Goal: Transaction & Acquisition: Purchase product/service

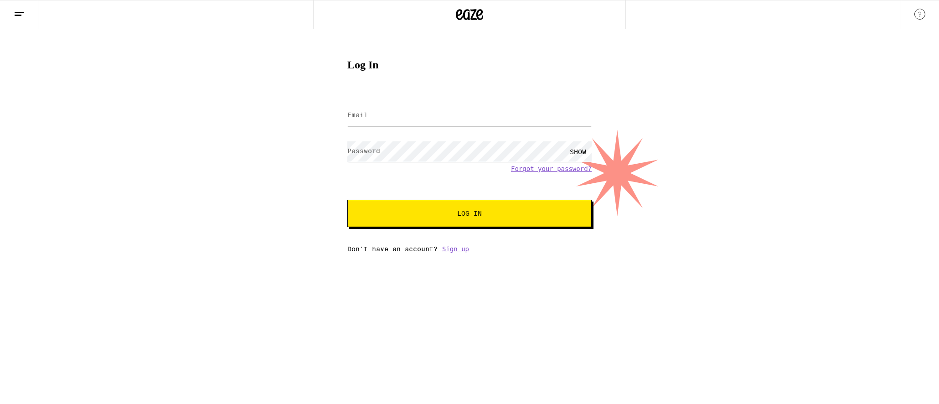
type input "[EMAIL_ADDRESS][DOMAIN_NAME]"
click at [443, 217] on span "Log In" at bounding box center [469, 213] width 171 height 6
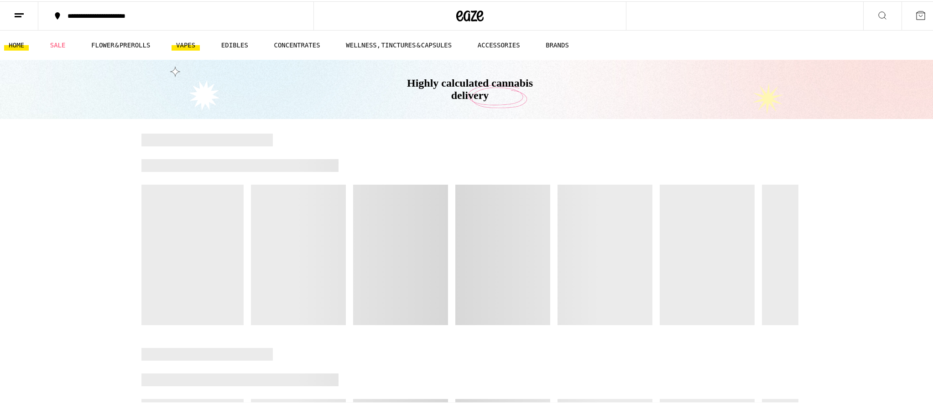
click at [188, 46] on link "VAPES" at bounding box center [185, 43] width 28 height 11
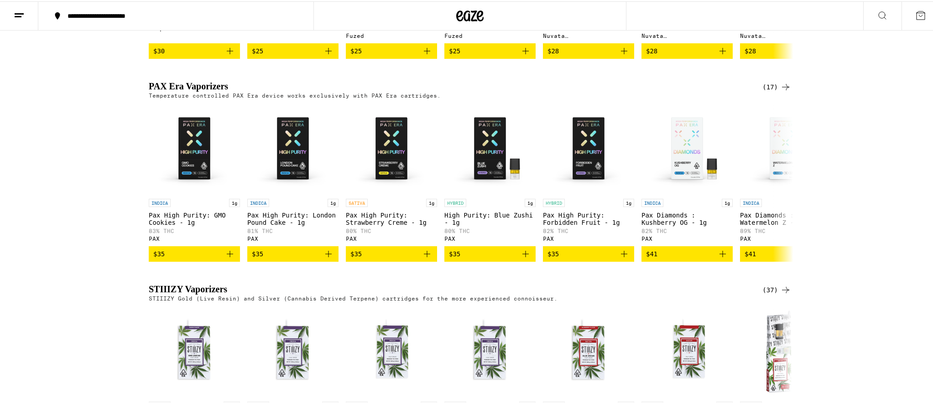
scroll to position [1049, 0]
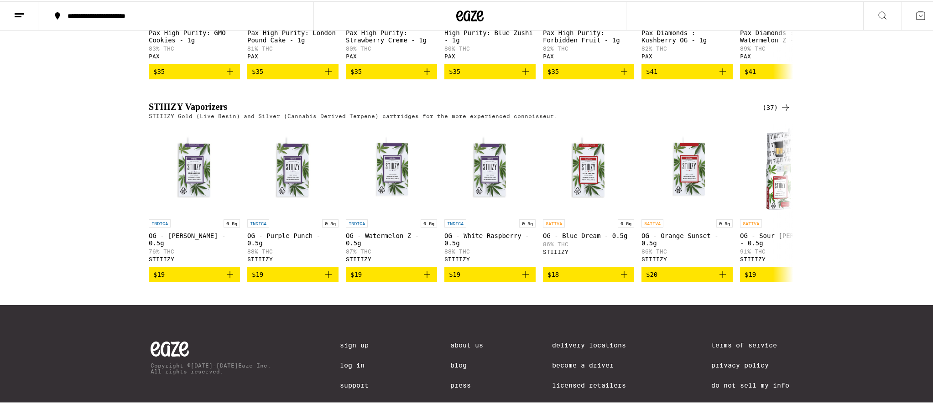
click at [765, 112] on div "(37)" at bounding box center [776, 106] width 29 height 11
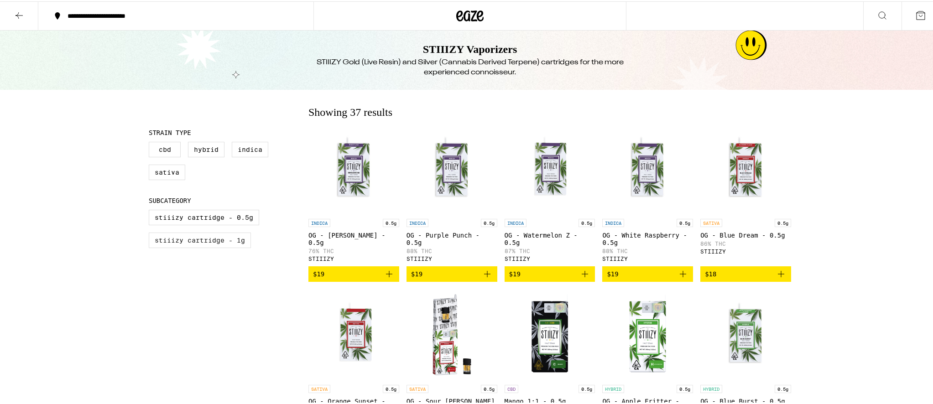
click at [225, 247] on label "STIIIZY Cartridge - 1g" at bounding box center [200, 239] width 102 height 16
click at [151, 210] on input "STIIIZY Cartridge - 1g" at bounding box center [150, 210] width 0 height 0
checkbox input "true"
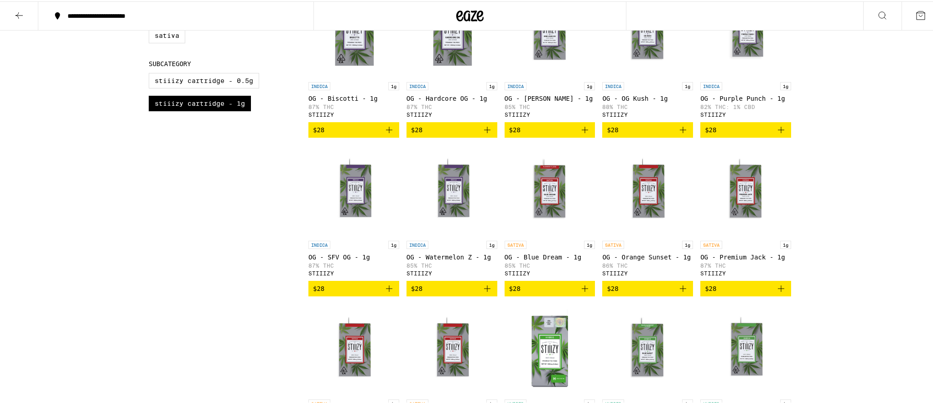
scroll to position [228, 0]
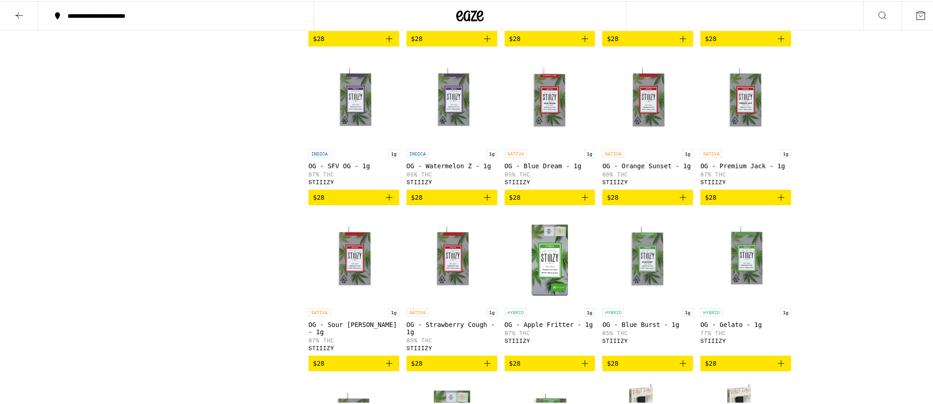
click at [581, 202] on icon "Add to bag" at bounding box center [584, 196] width 11 height 11
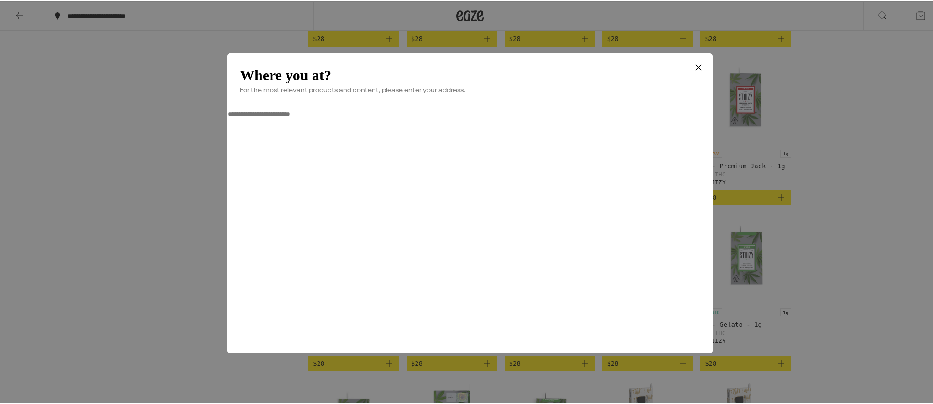
click at [292, 117] on input "**********" at bounding box center [259, 113] width 65 height 8
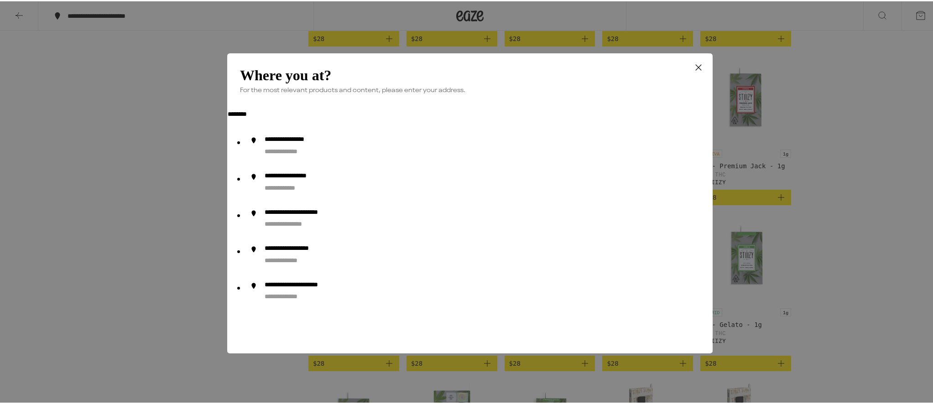
click at [330, 144] on div "**********" at bounding box center [305, 140] width 80 height 10
type input "**********"
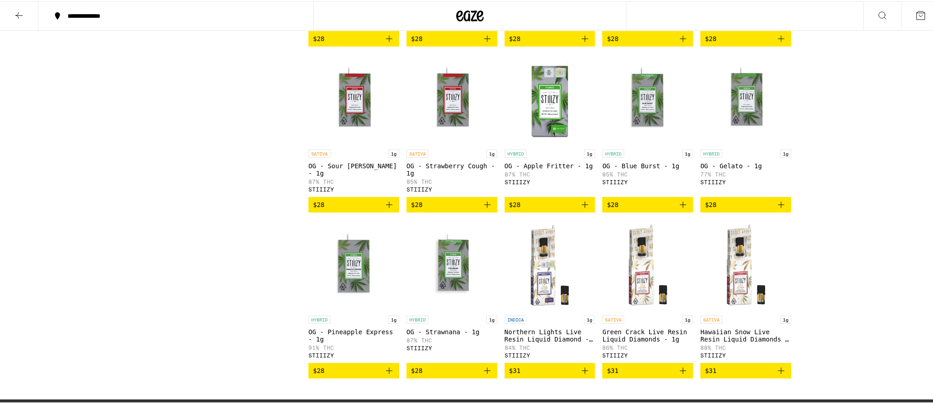
click at [217, 137] on div "Clear 1 filter Strain Type CBD Hybrid Indica Sativa Subcategory STIIIZY Cartrid…" at bounding box center [229, 134] width 160 height 514
click at [482, 209] on icon "Add to bag" at bounding box center [487, 203] width 11 height 11
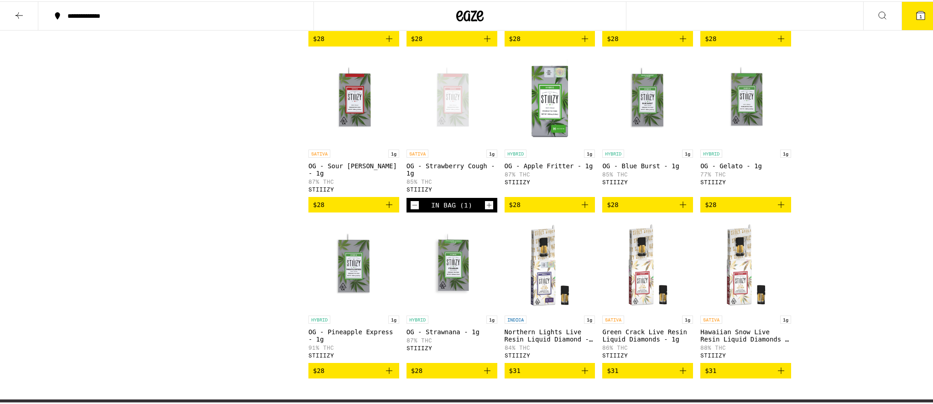
scroll to position [257, 0]
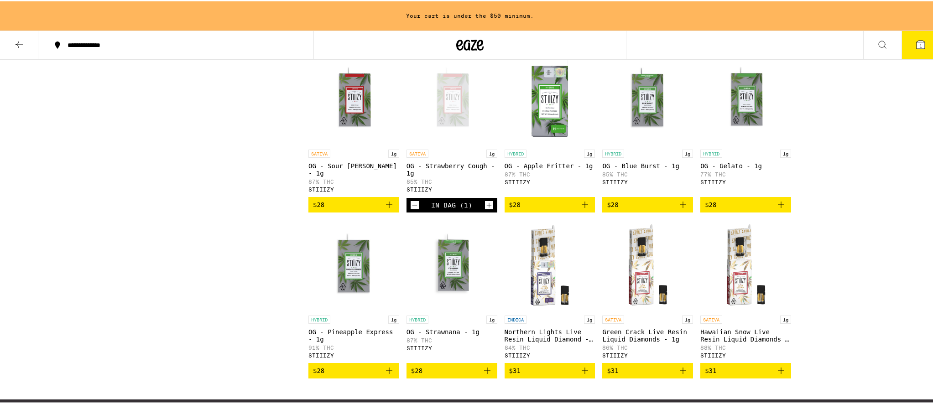
click at [847, 156] on div "**********" at bounding box center [469, 142] width 939 height 799
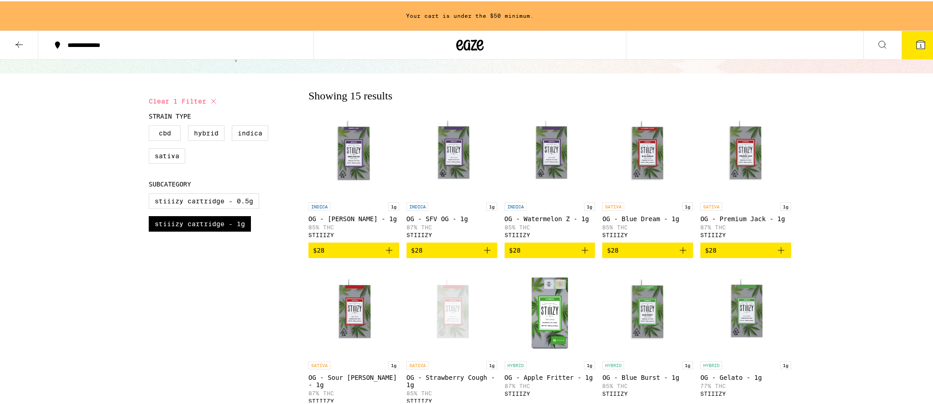
scroll to position [91, 0]
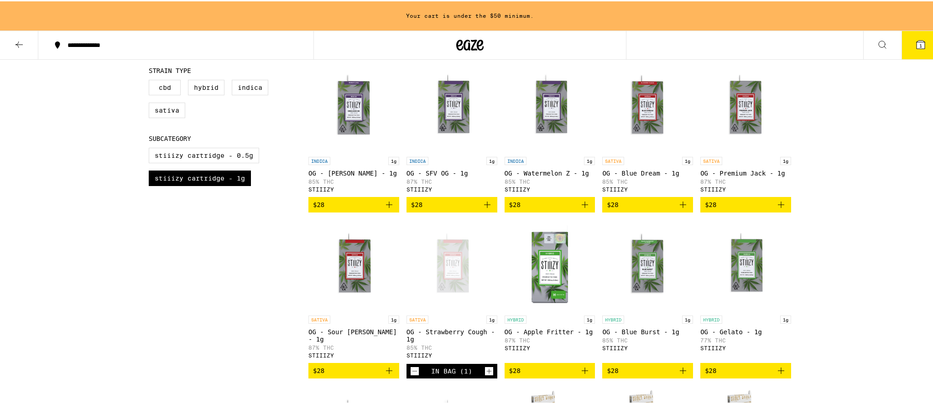
click at [677, 209] on icon "Add to bag" at bounding box center [682, 203] width 11 height 11
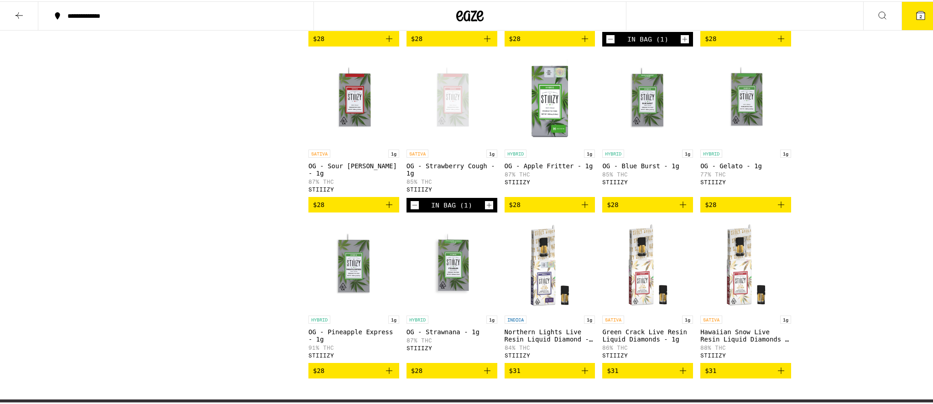
scroll to position [274, 0]
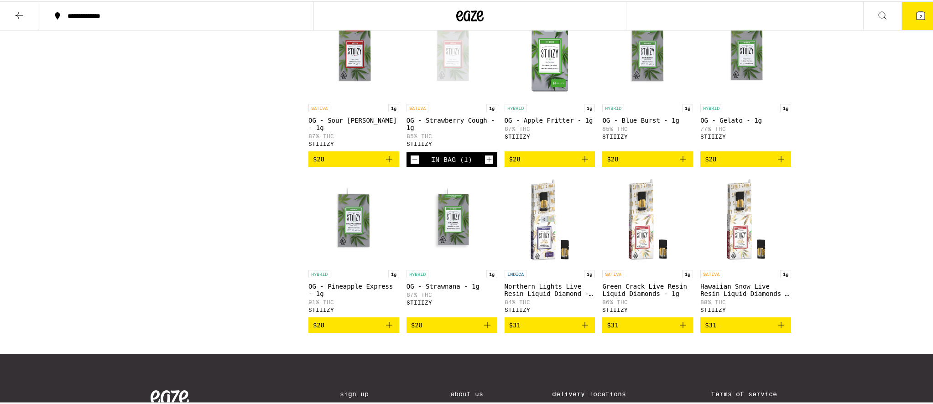
click at [679, 161] on icon "Add to bag" at bounding box center [682, 158] width 6 height 6
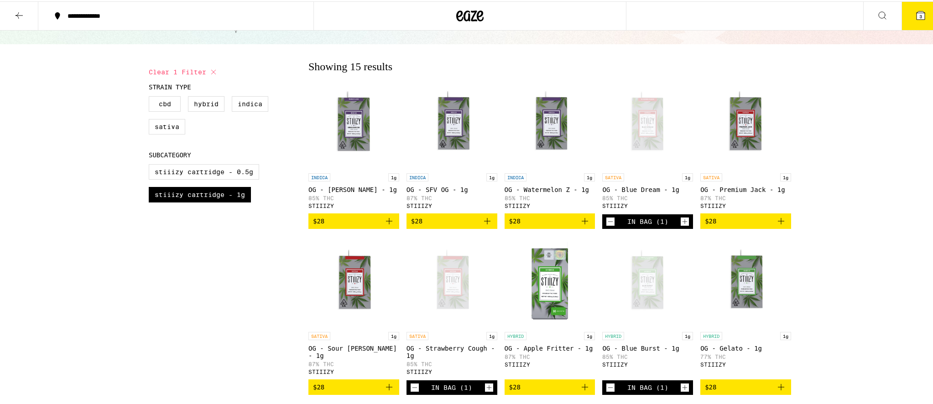
scroll to position [0, 0]
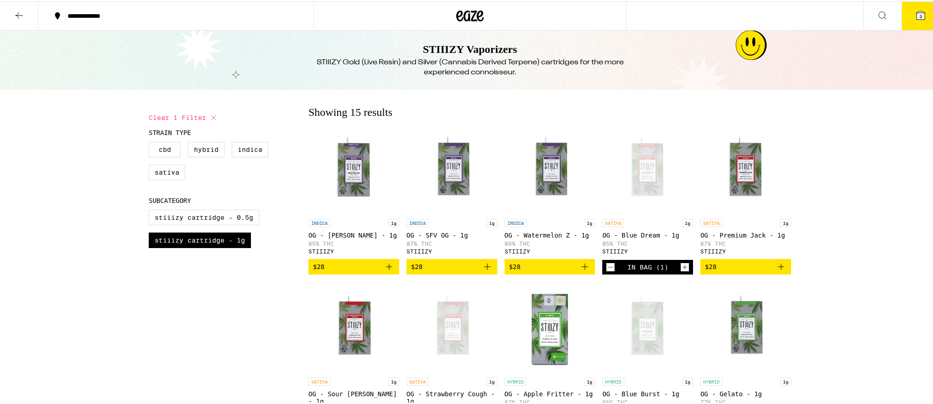
click at [212, 115] on icon at bounding box center [213, 116] width 5 height 5
checkbox input "false"
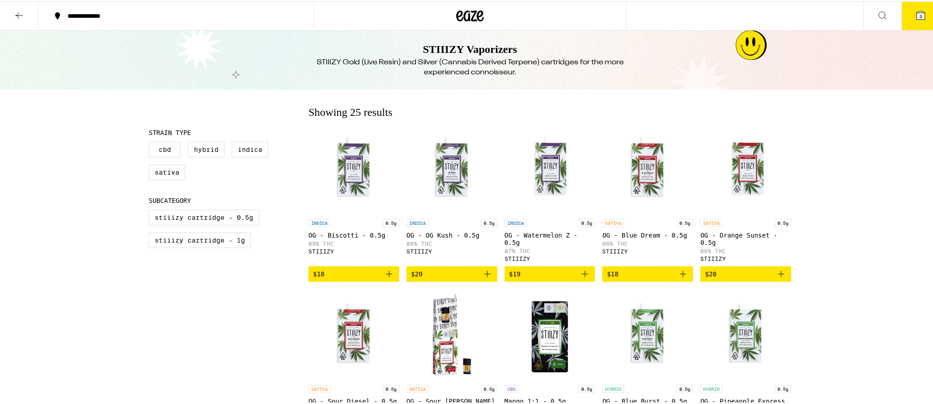
click at [20, 16] on icon at bounding box center [19, 14] width 11 height 11
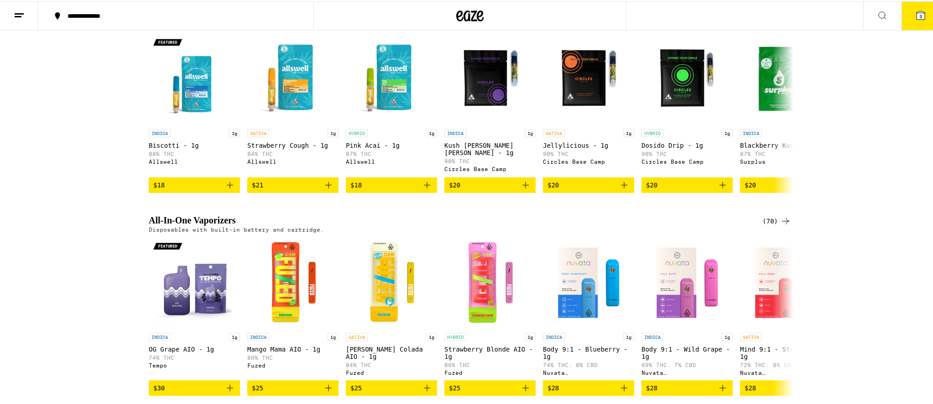
scroll to position [456, 0]
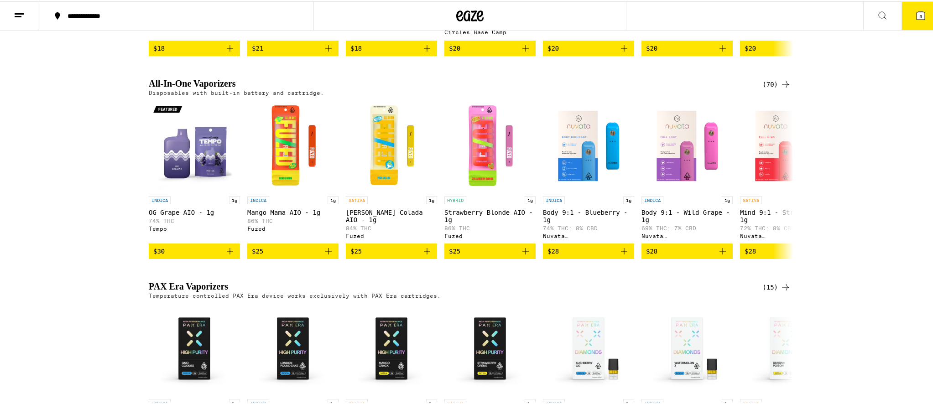
click at [762, 88] on div "(70)" at bounding box center [776, 83] width 29 height 11
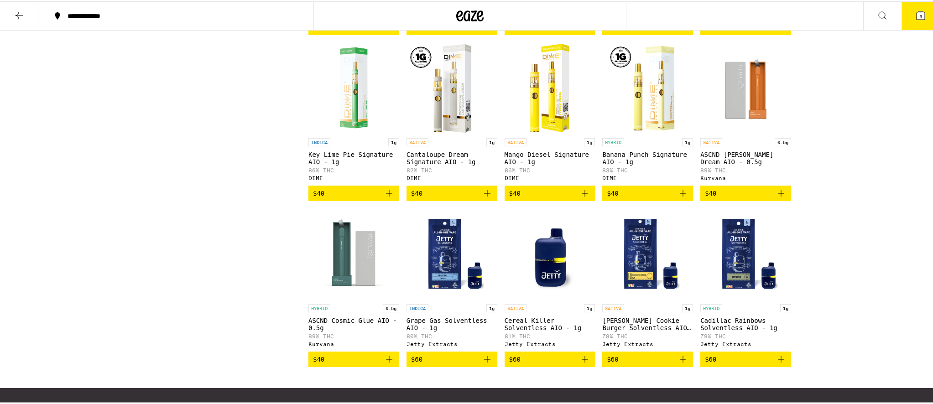
scroll to position [2143, 0]
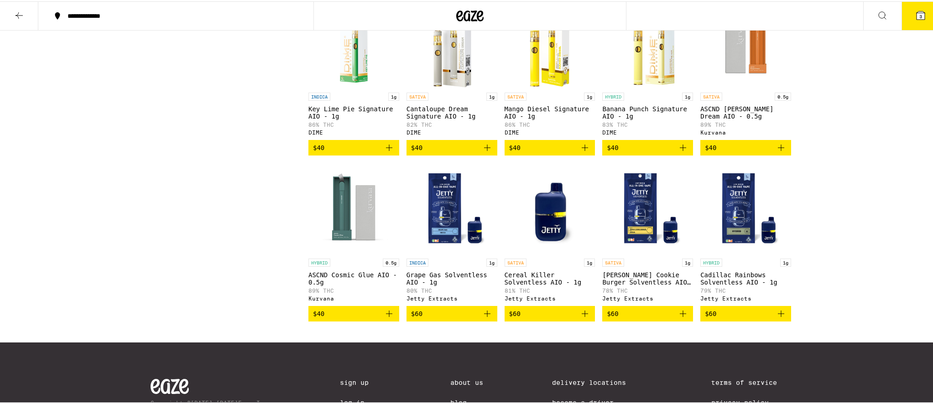
click at [384, 152] on icon "Add to bag" at bounding box center [389, 146] width 11 height 11
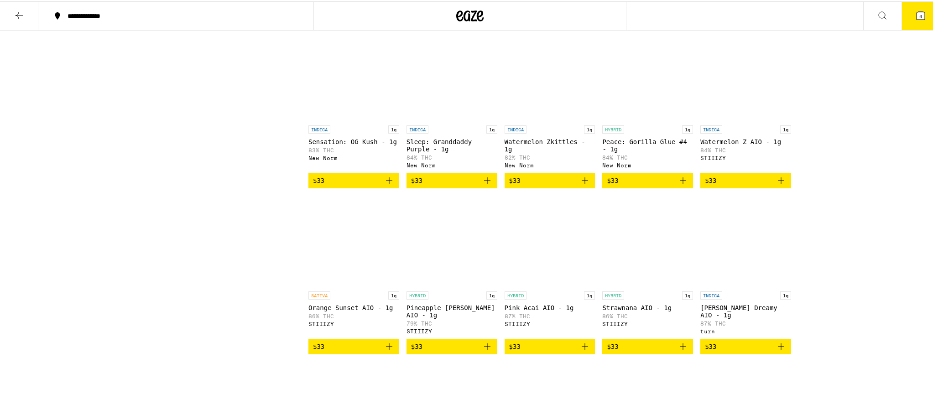
scroll to position [1393, 0]
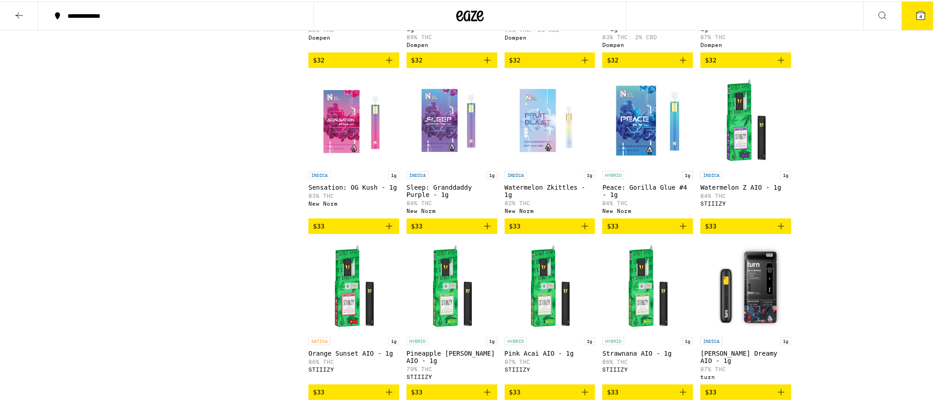
click at [909, 20] on button "4" at bounding box center [920, 14] width 38 height 28
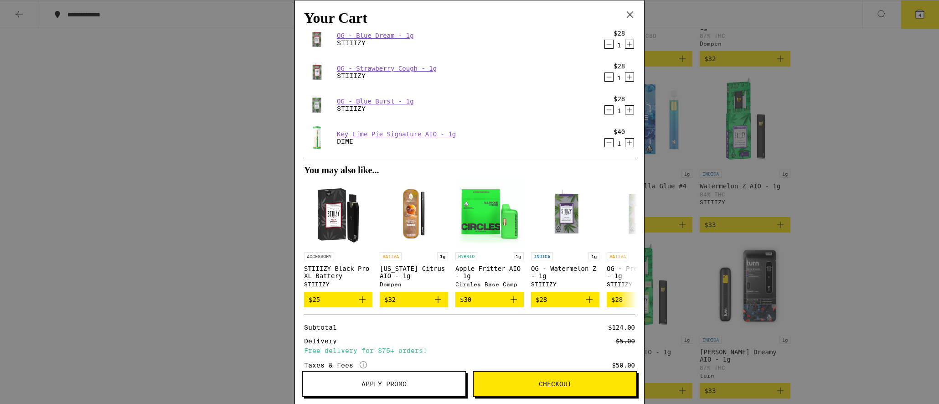
click at [385, 384] on span "Apply Promo" at bounding box center [384, 384] width 45 height 6
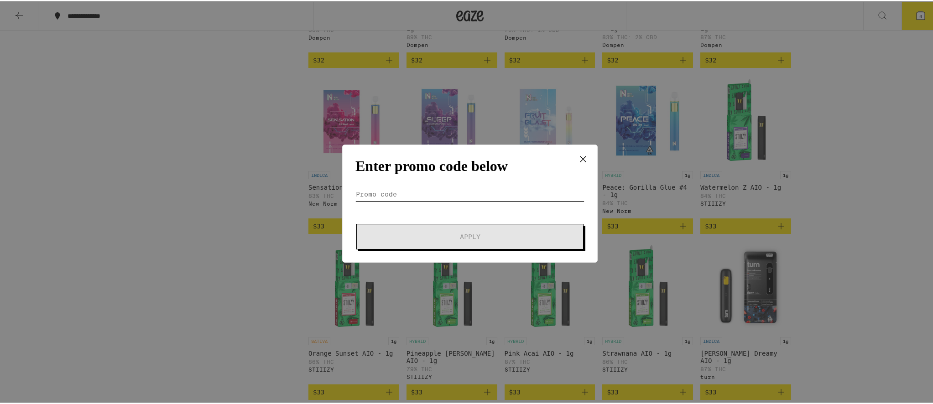
click at [427, 190] on input "Promo Code" at bounding box center [469, 193] width 229 height 14
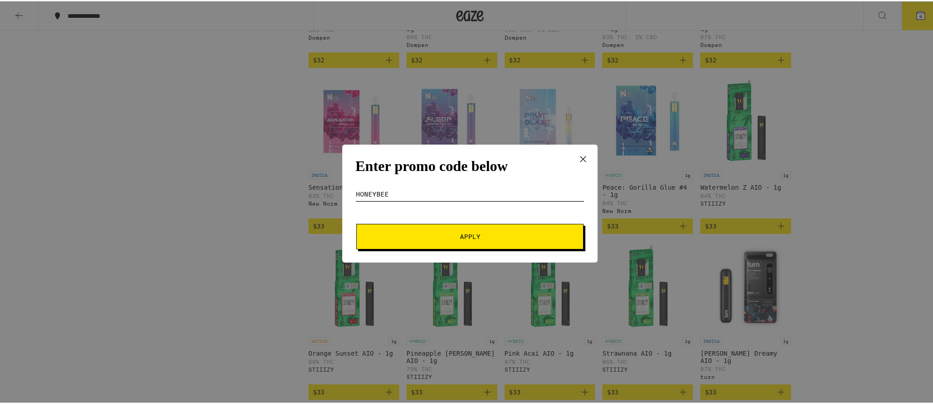
type input "honeybee"
click at [465, 245] on button "Apply" at bounding box center [469, 236] width 227 height 26
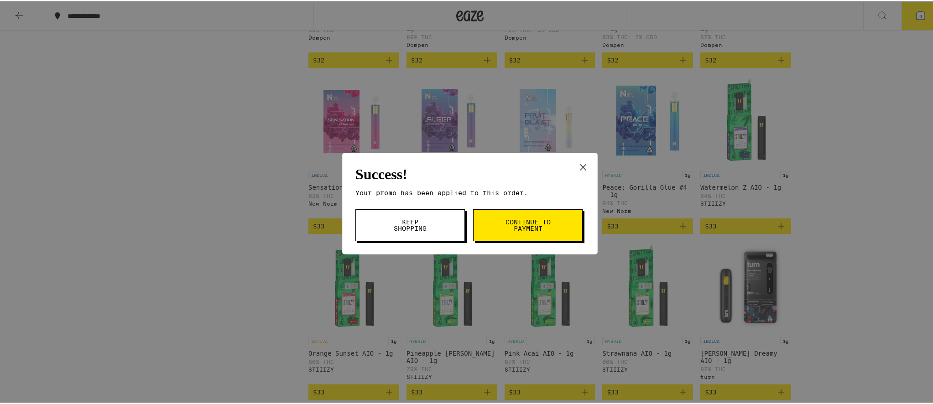
click at [550, 230] on button "Continue to payment" at bounding box center [527, 224] width 109 height 32
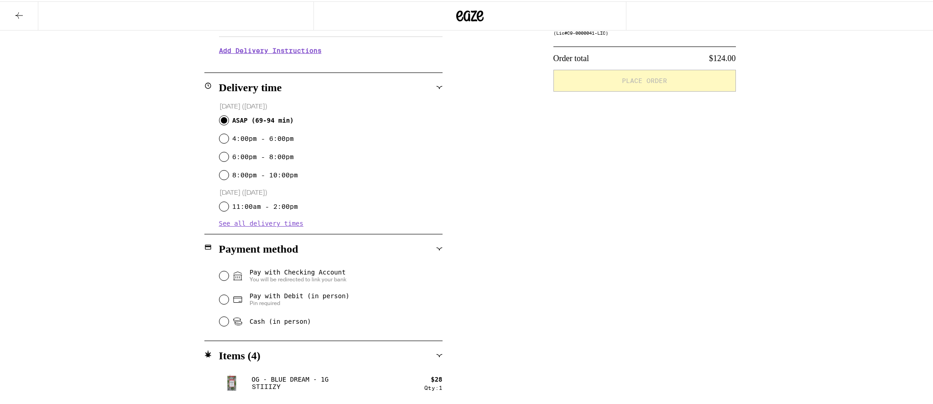
scroll to position [228, 0]
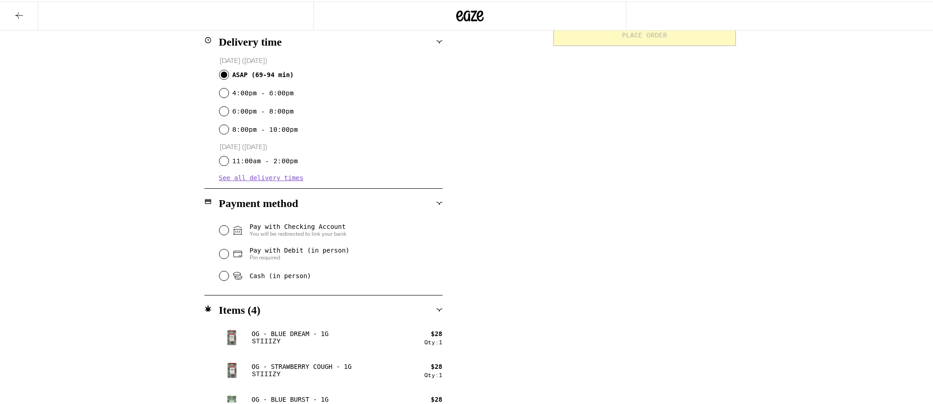
click at [243, 278] on span "Cash (in person)" at bounding box center [271, 274] width 79 height 11
click at [228, 278] on input "Cash (in person)" at bounding box center [223, 274] width 9 height 9
radio input "true"
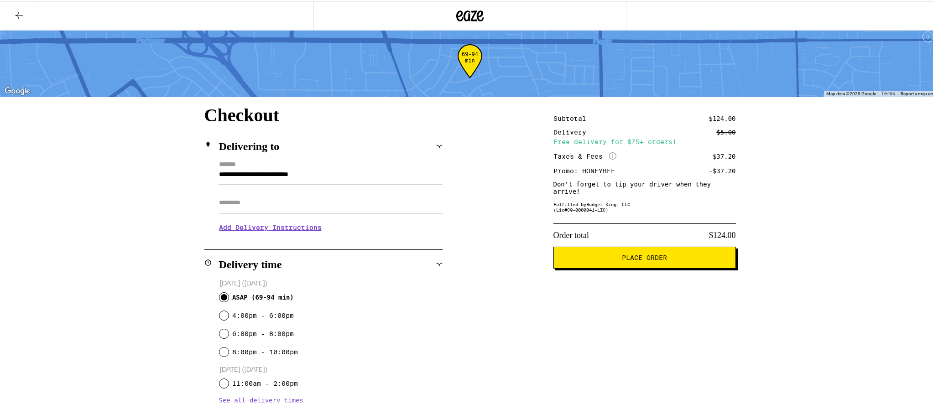
scroll to position [0, 0]
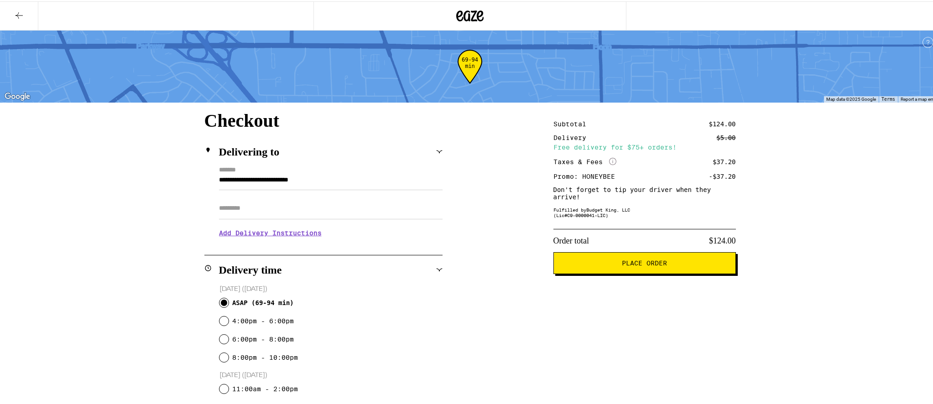
click at [768, 192] on div "**********" at bounding box center [469, 396] width 657 height 573
click at [13, 13] on button at bounding box center [19, 14] width 38 height 29
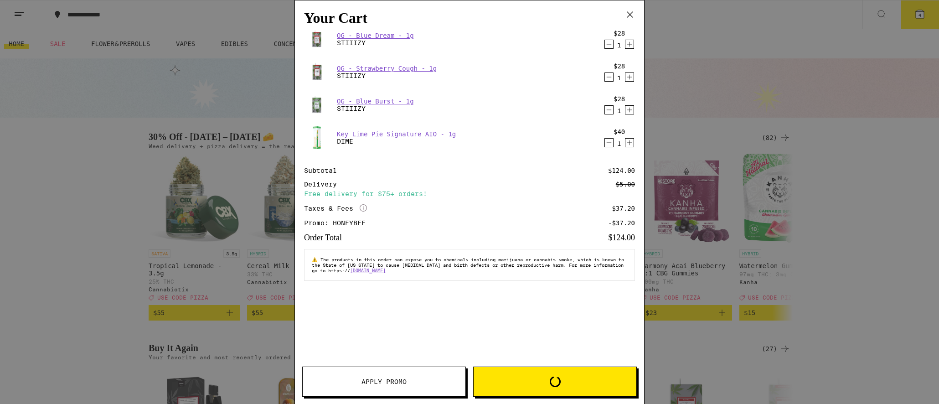
click at [855, 283] on div "Your Cart OG - Blue Dream - 1g STIIIZY $28 1 OG - Strawberry Cough - 1g STIIIZY…" at bounding box center [469, 202] width 939 height 404
click at [629, 12] on icon at bounding box center [630, 15] width 14 height 14
click at [632, 12] on icon at bounding box center [630, 15] width 14 height 14
click at [834, 181] on div "Your Cart OG - Blue Dream - 1g STIIIZY $28 1 OG - Strawberry Cough - 1g STIIIZY…" at bounding box center [469, 202] width 939 height 404
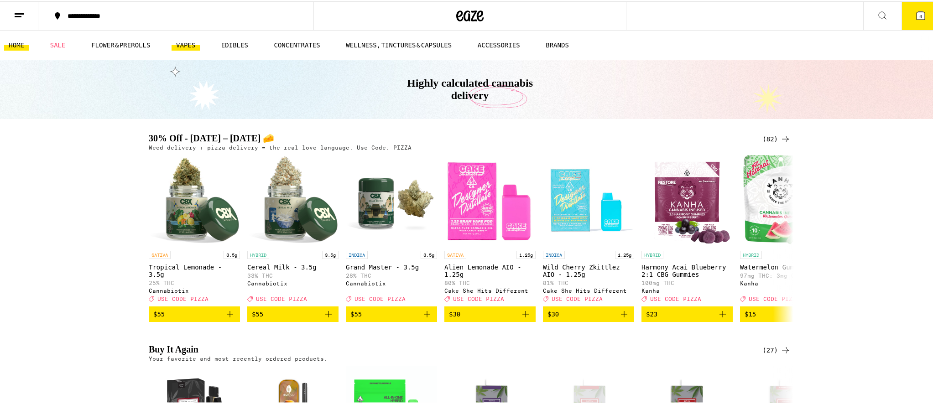
click at [193, 41] on link "VAPES" at bounding box center [185, 43] width 28 height 11
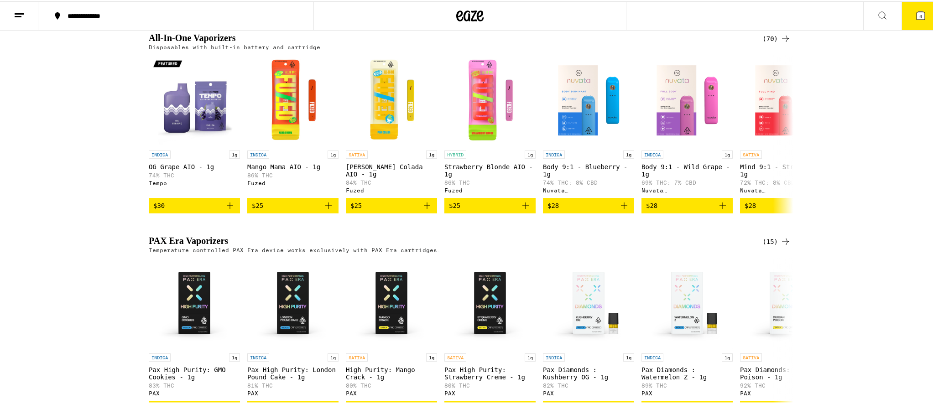
scroll to position [410, 0]
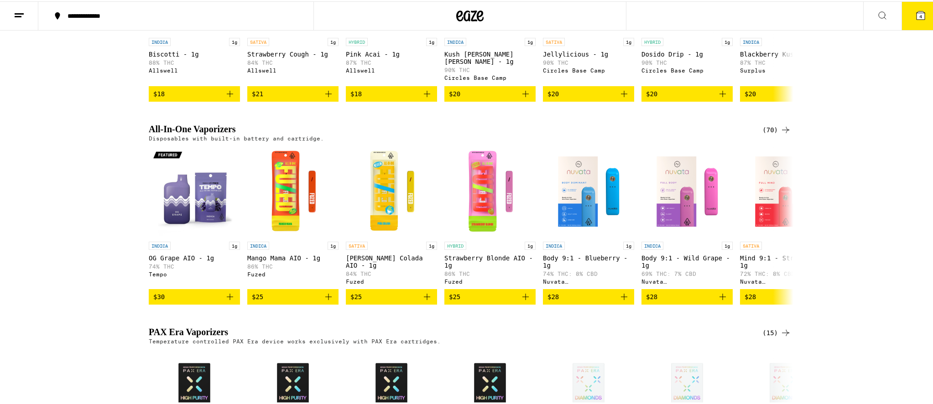
click at [775, 134] on div "(70)" at bounding box center [776, 128] width 29 height 11
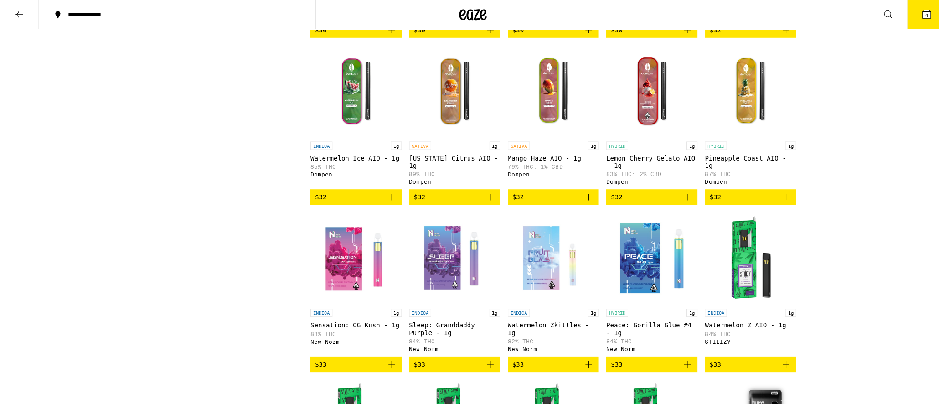
scroll to position [1165, 0]
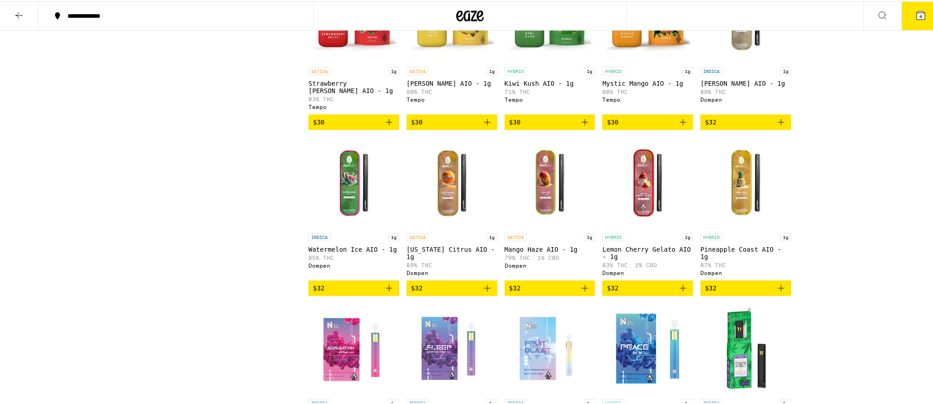
click at [386, 292] on icon "Add to bag" at bounding box center [389, 286] width 11 height 11
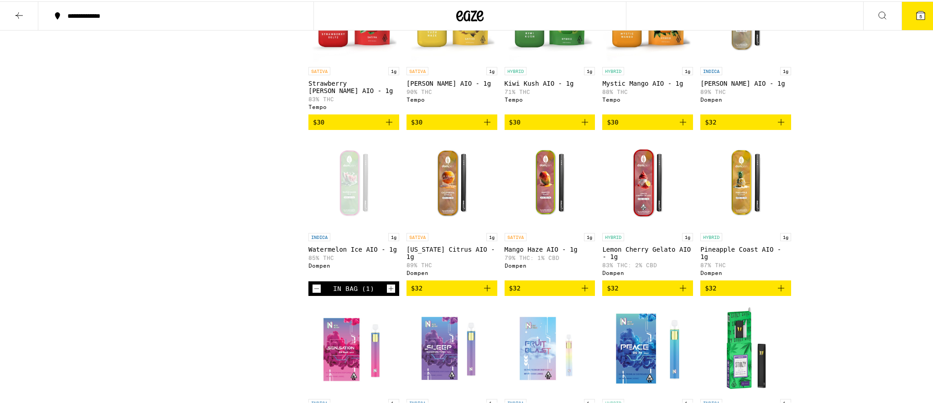
click at [907, 14] on button "5" at bounding box center [920, 14] width 38 height 28
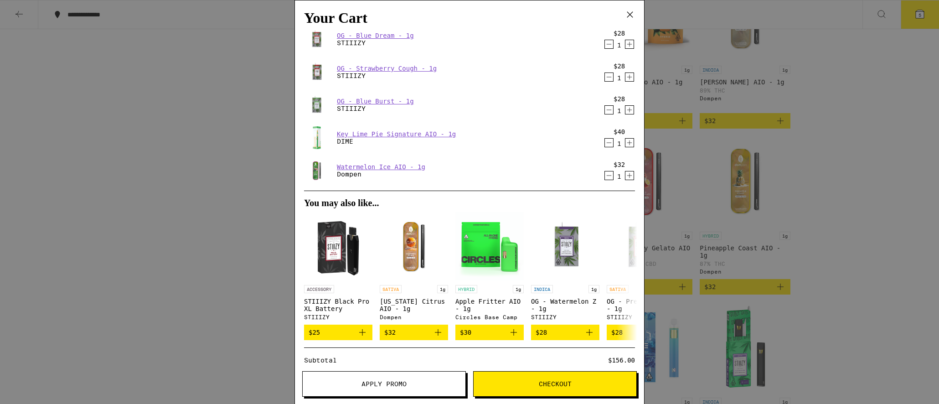
scroll to position [119, 0]
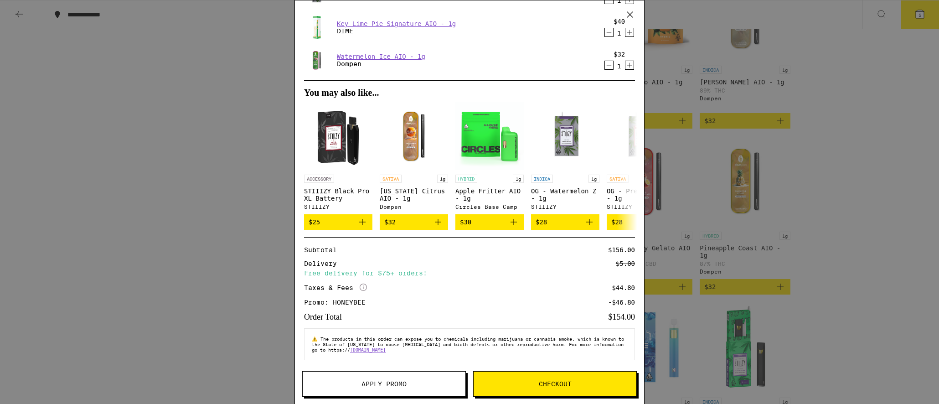
click at [555, 384] on span "Checkout" at bounding box center [555, 384] width 33 height 6
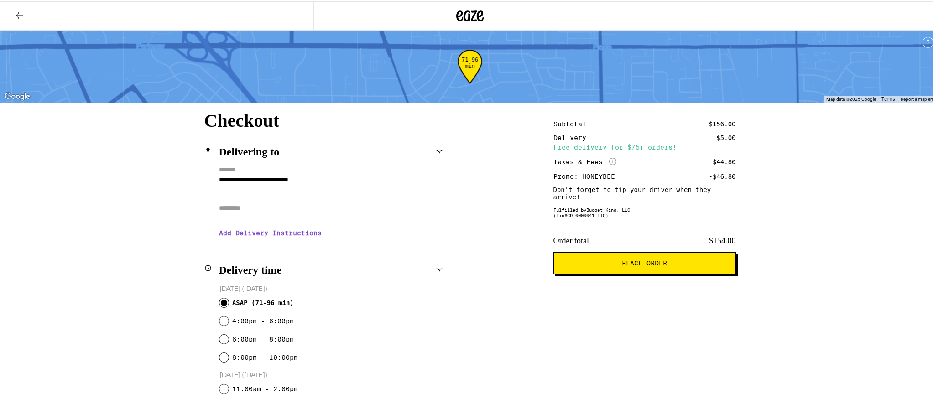
click at [636, 265] on span "Place Order" at bounding box center [644, 262] width 45 height 6
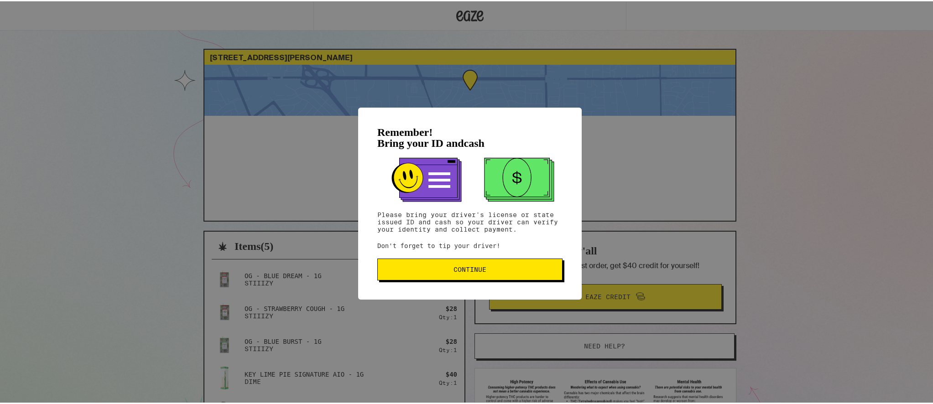
click at [488, 277] on button "Continue" at bounding box center [469, 268] width 185 height 22
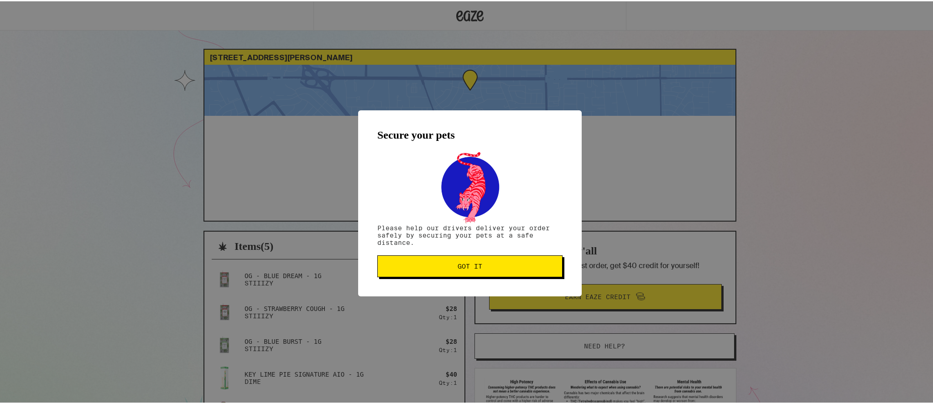
click at [483, 262] on button "Got it" at bounding box center [469, 265] width 185 height 22
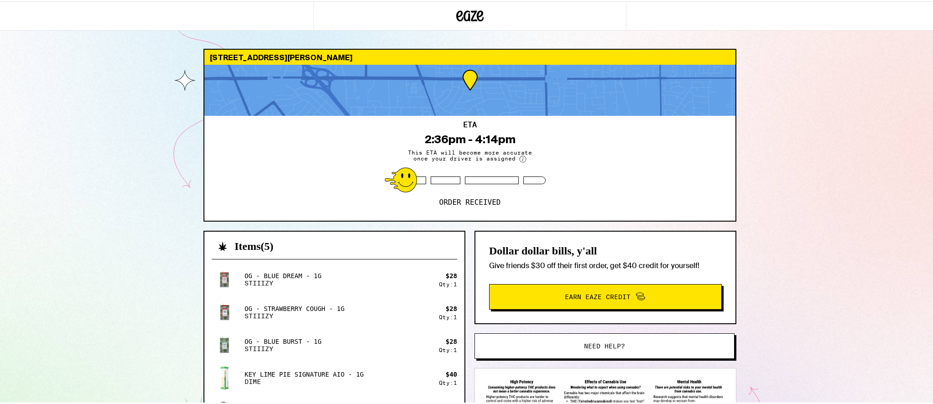
click at [819, 122] on div "[STREET_ADDRESS][PERSON_NAME] ETA 2:36pm - 4:14pm This ETA will become more acc…" at bounding box center [469, 285] width 939 height 570
